Goal: Task Accomplishment & Management: Manage account settings

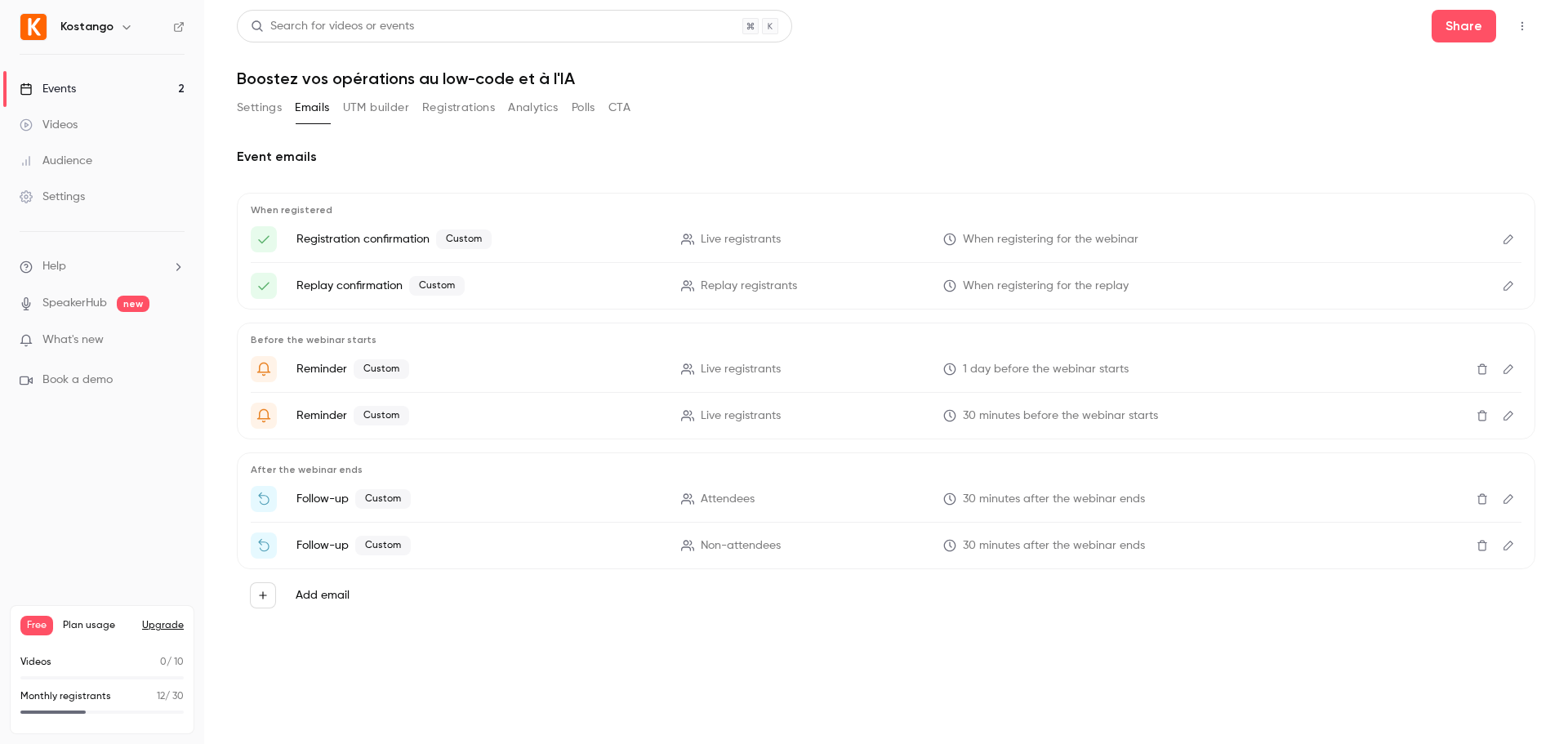
click at [1508, 411] on icon "Edit" at bounding box center [1508, 416] width 13 height 12
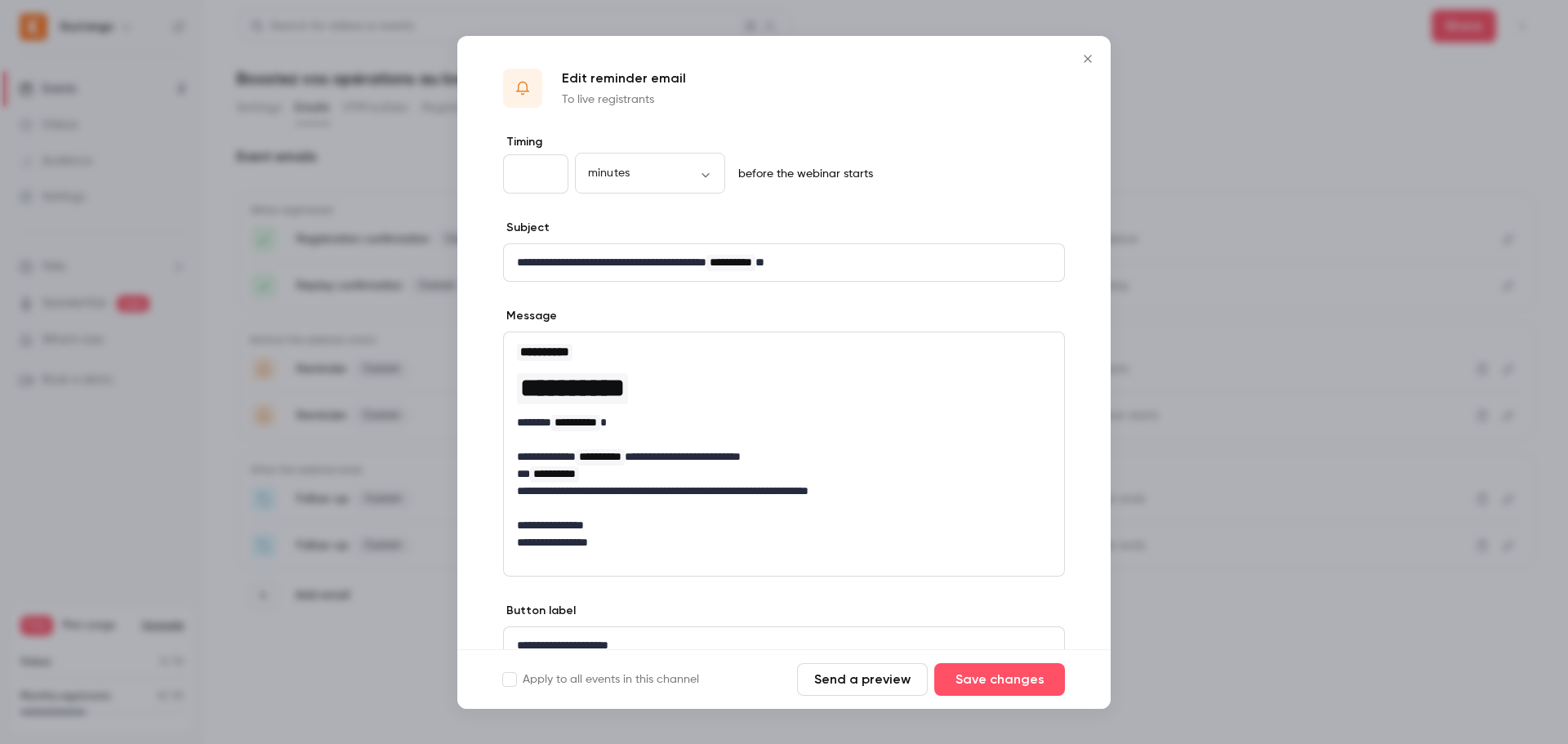
click at [1087, 57] on icon "Close" at bounding box center [1087, 58] width 8 height 8
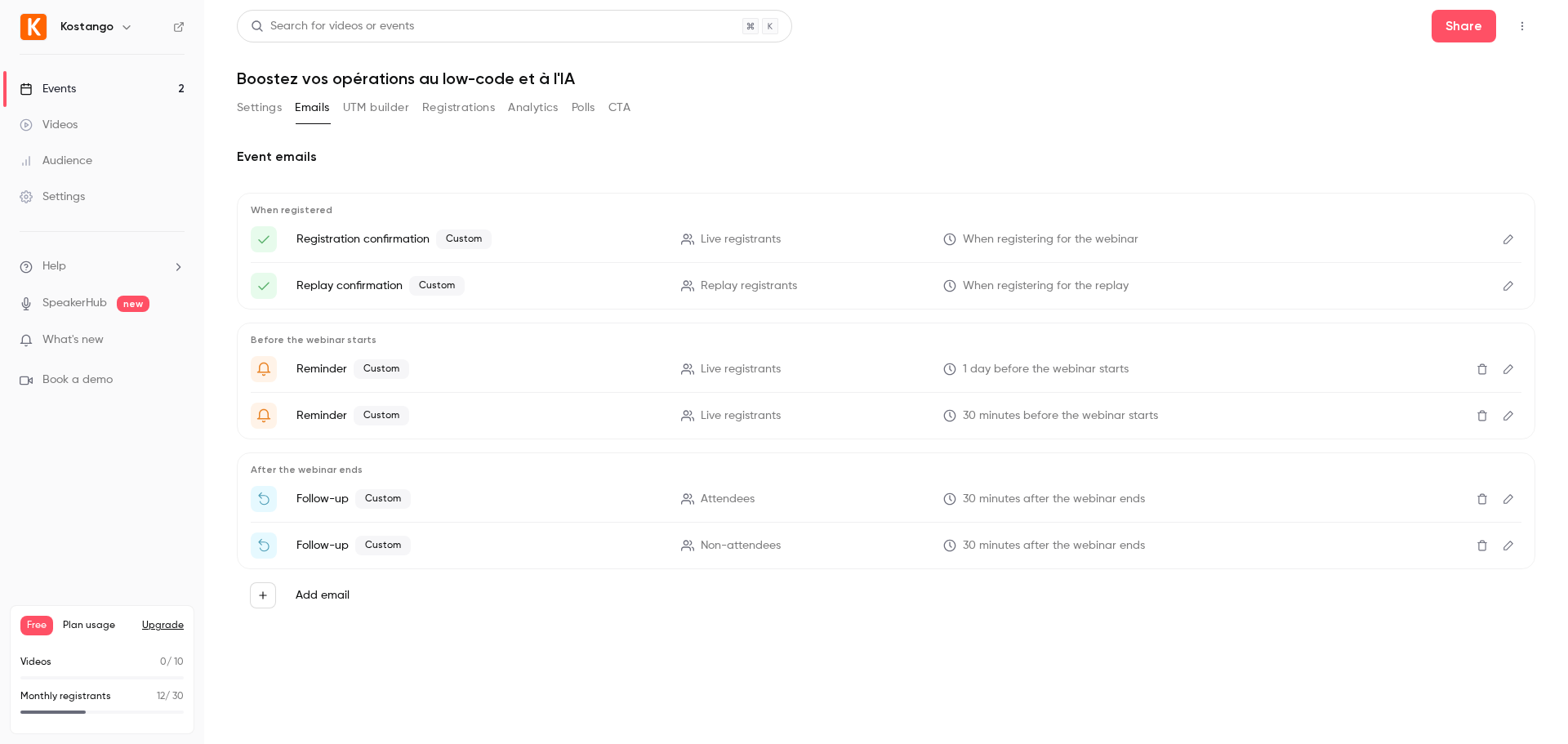
click at [1511, 497] on icon "Edit" at bounding box center [1508, 499] width 13 height 12
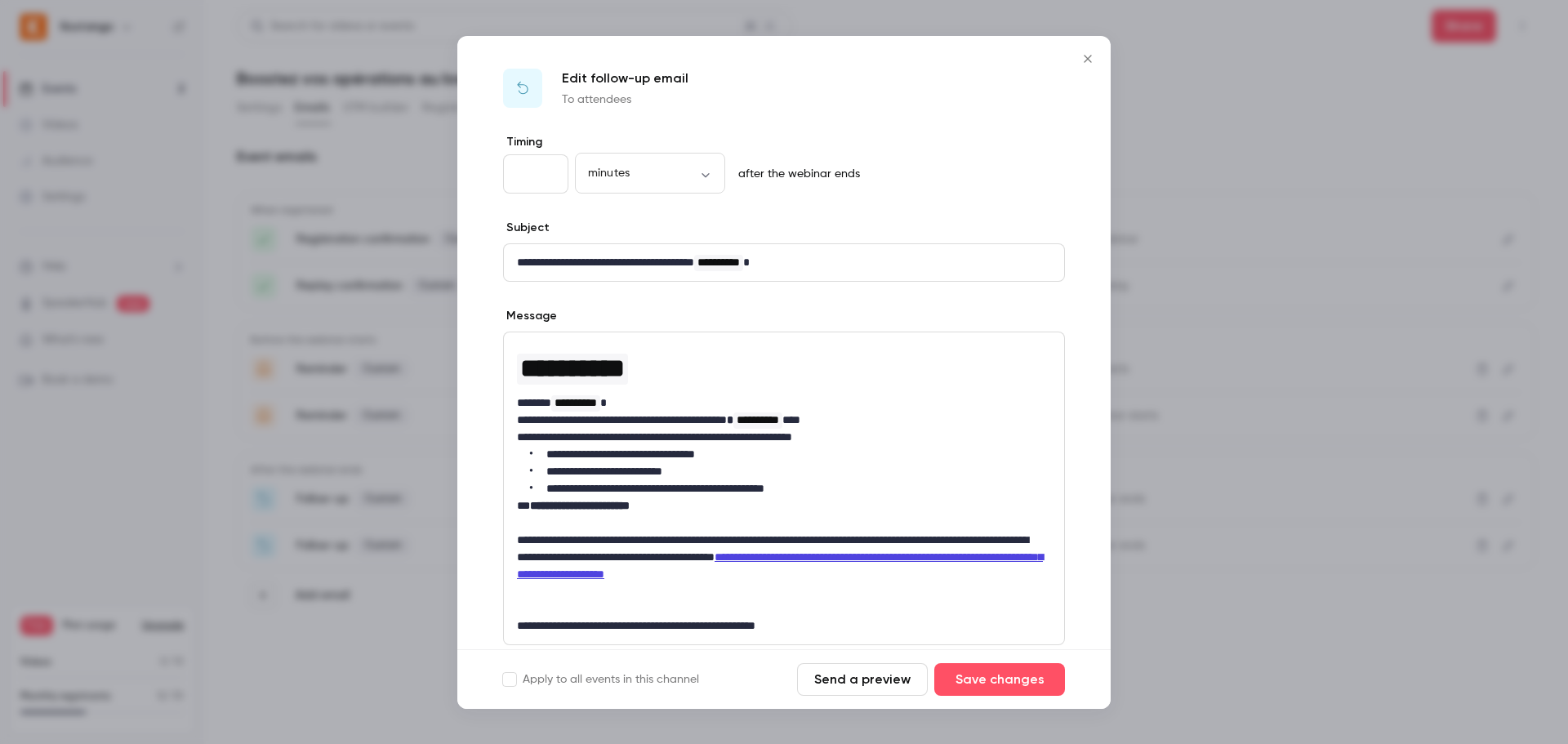
scroll to position [143, 0]
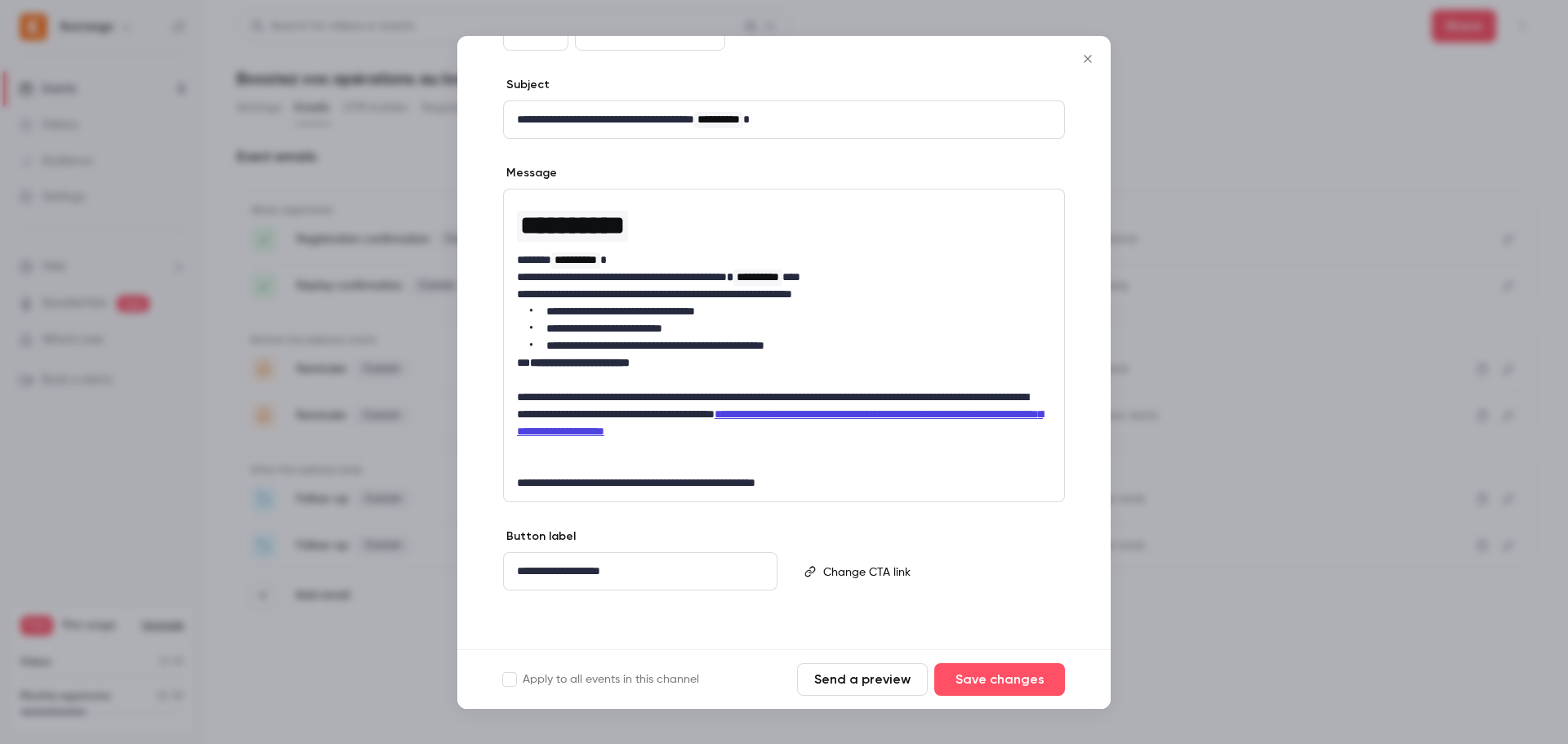
click at [1085, 58] on icon "Close" at bounding box center [1088, 59] width 19 height 13
